Goal: Navigation & Orientation: Find specific page/section

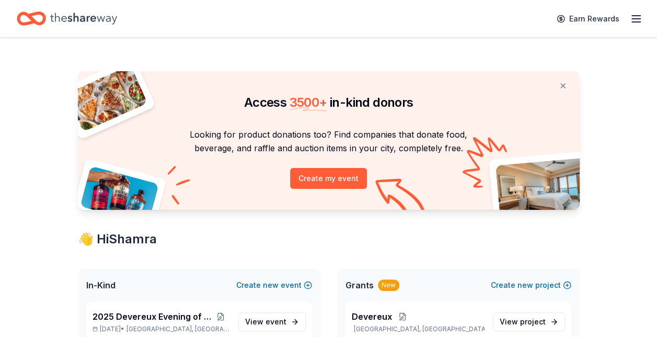
click at [633, 17] on icon "button" at bounding box center [636, 19] width 13 height 13
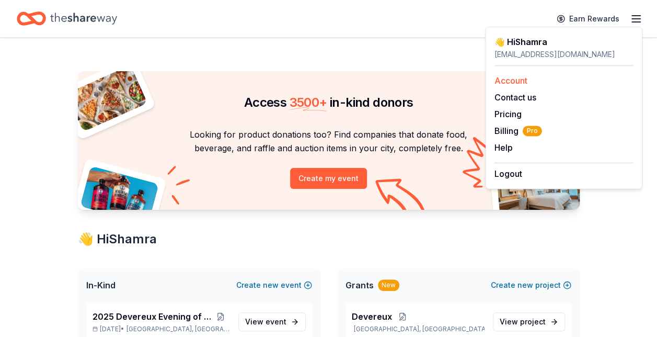
click at [522, 78] on link "Account" at bounding box center [511, 80] width 33 height 10
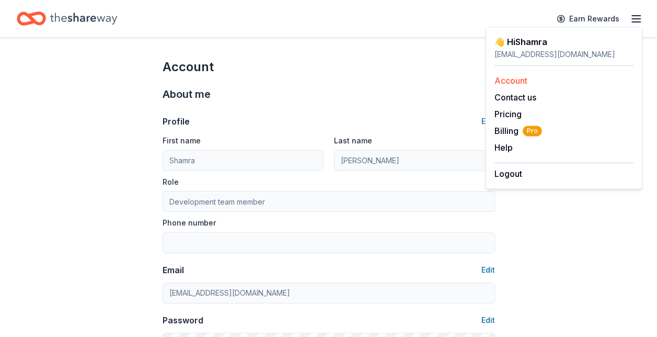
click at [521, 83] on link "Account" at bounding box center [511, 80] width 33 height 10
click at [518, 81] on link "Account" at bounding box center [511, 80] width 33 height 10
click at [508, 78] on link "Account" at bounding box center [511, 80] width 33 height 10
click at [508, 113] on link "Pricing" at bounding box center [508, 114] width 27 height 10
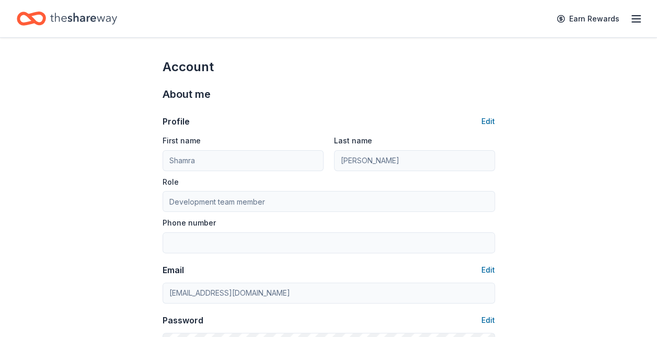
click at [637, 21] on icon "button" at bounding box center [636, 19] width 13 height 13
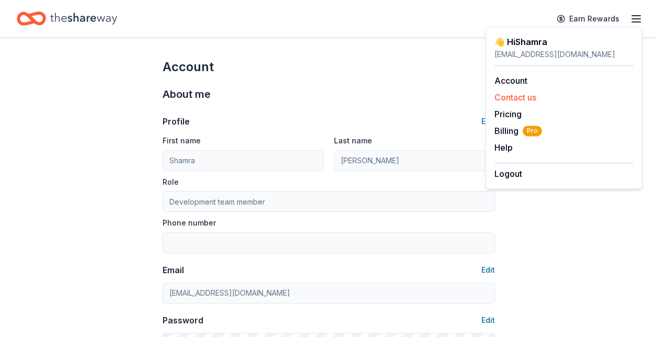
click at [536, 96] on button "Contact us" at bounding box center [516, 97] width 42 height 13
